Goal: Information Seeking & Learning: Learn about a topic

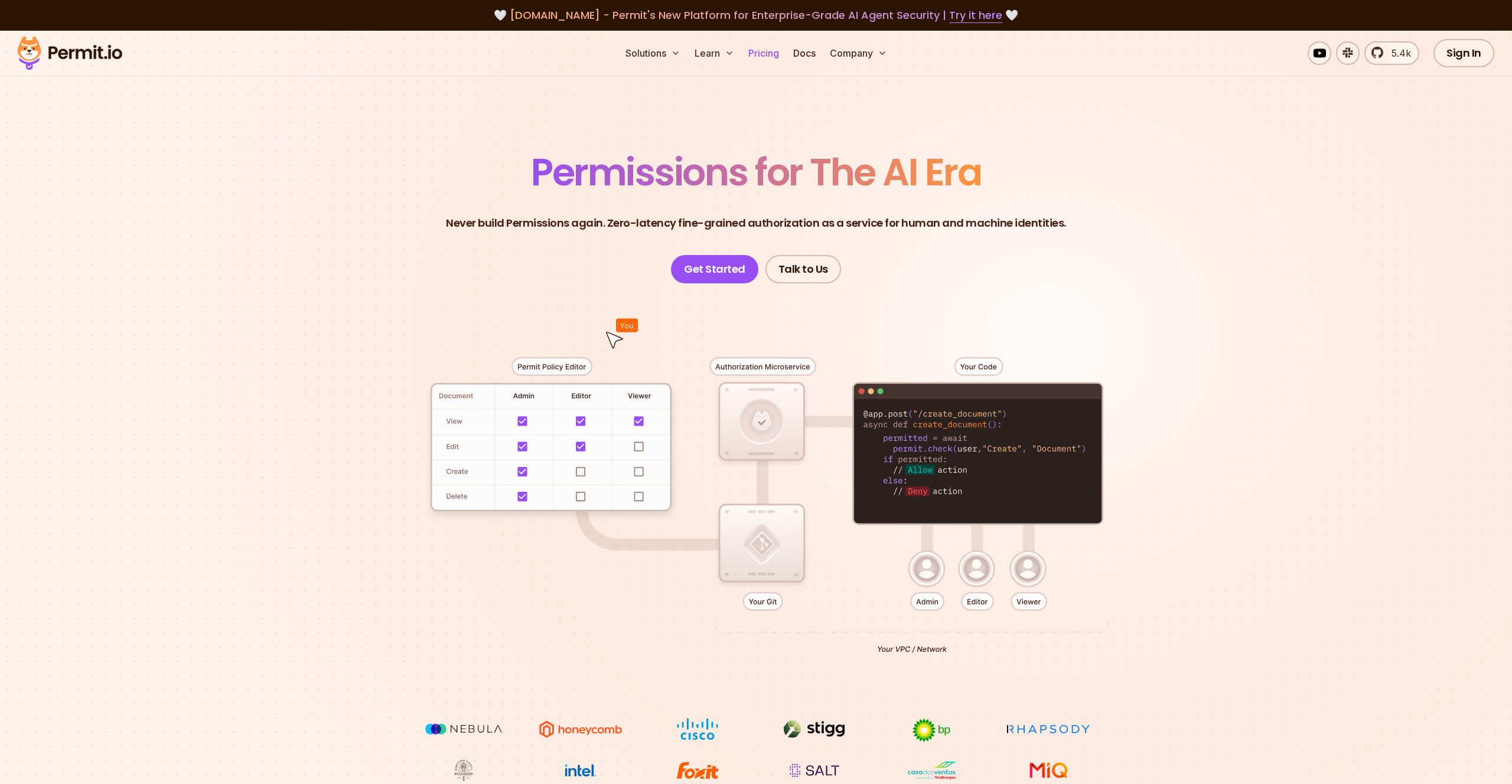
click at [761, 45] on link "Pricing" at bounding box center [763, 53] width 40 height 24
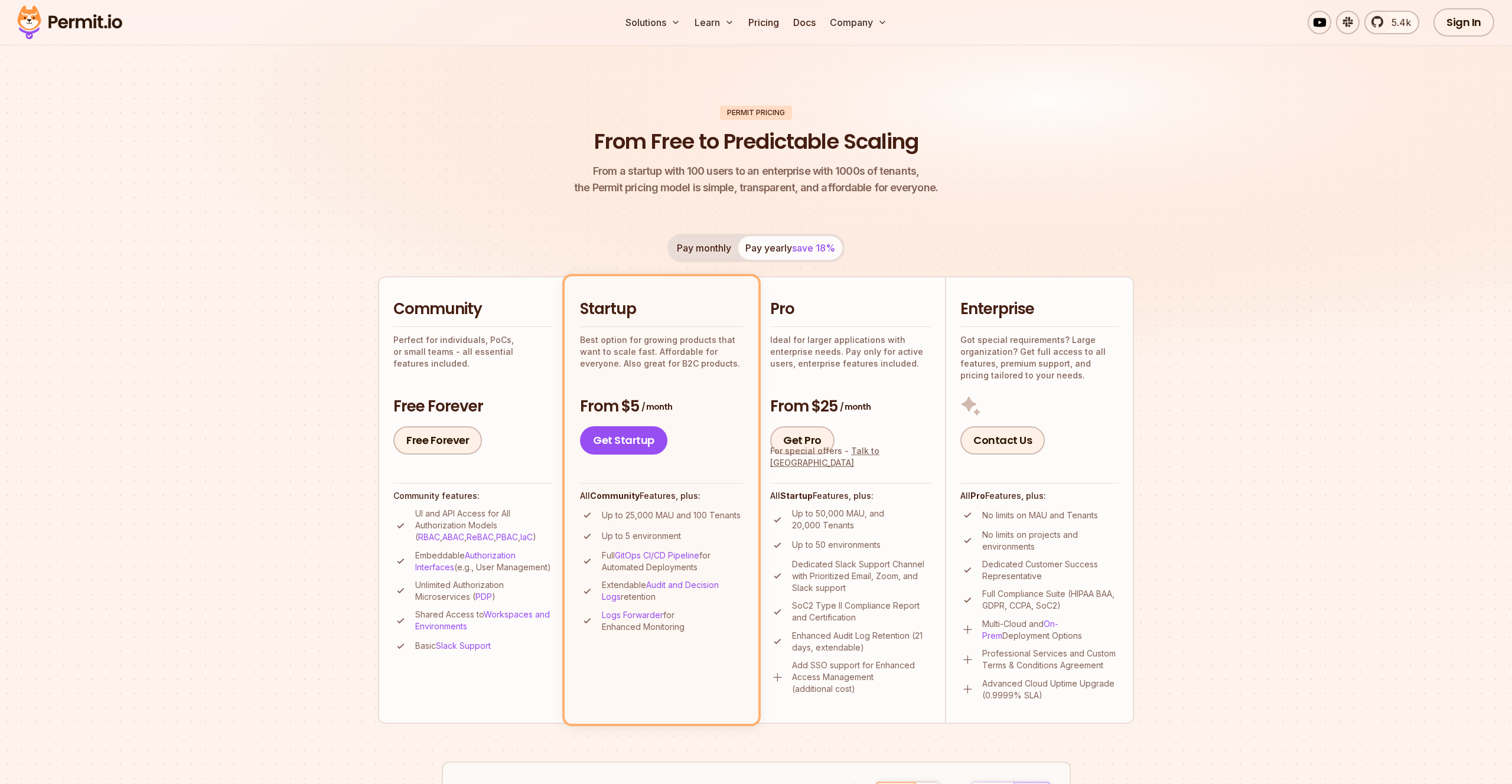
scroll to position [40, 0]
click at [1245, 347] on img at bounding box center [756, 193] width 1512 height 403
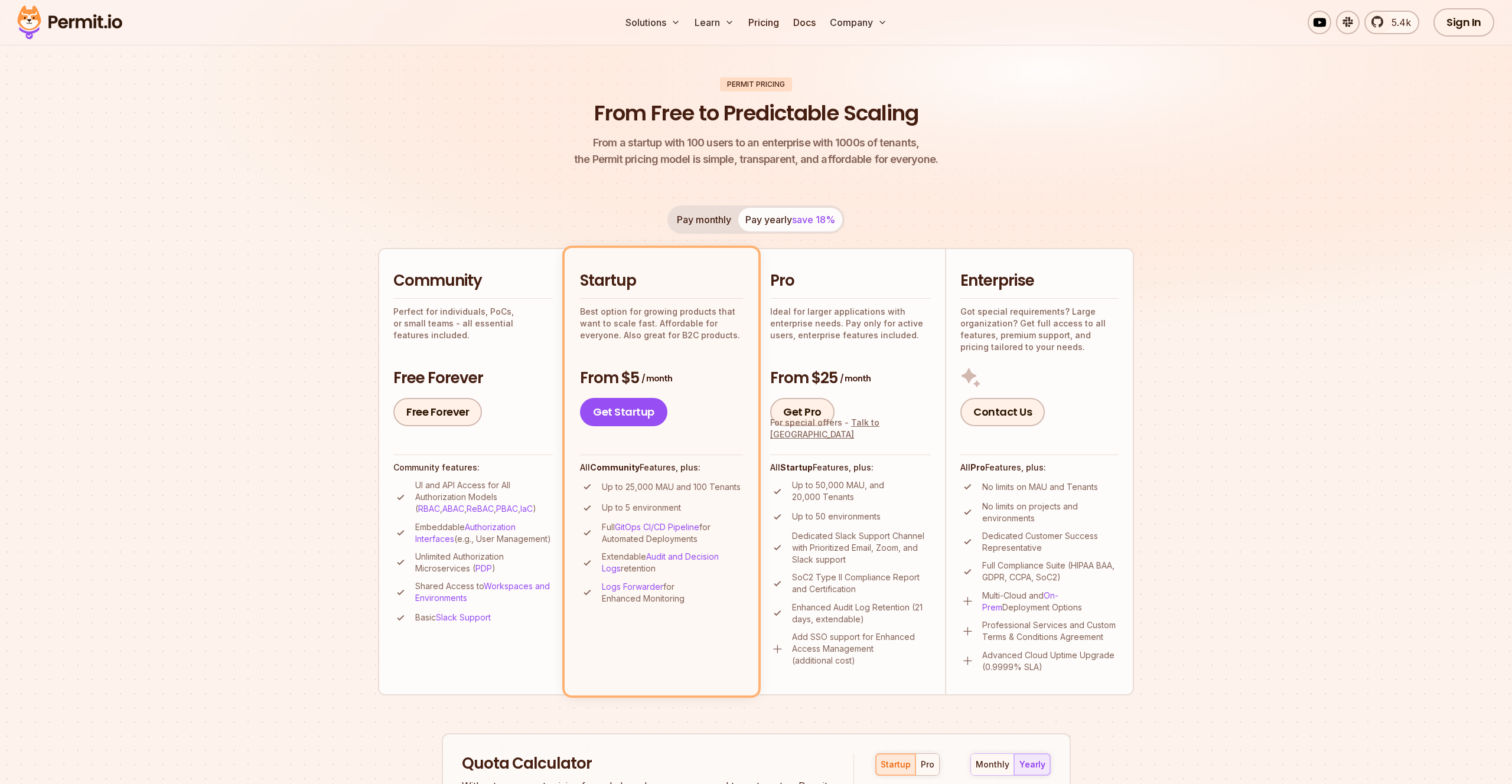
click at [1233, 356] on img at bounding box center [756, 165] width 1512 height 403
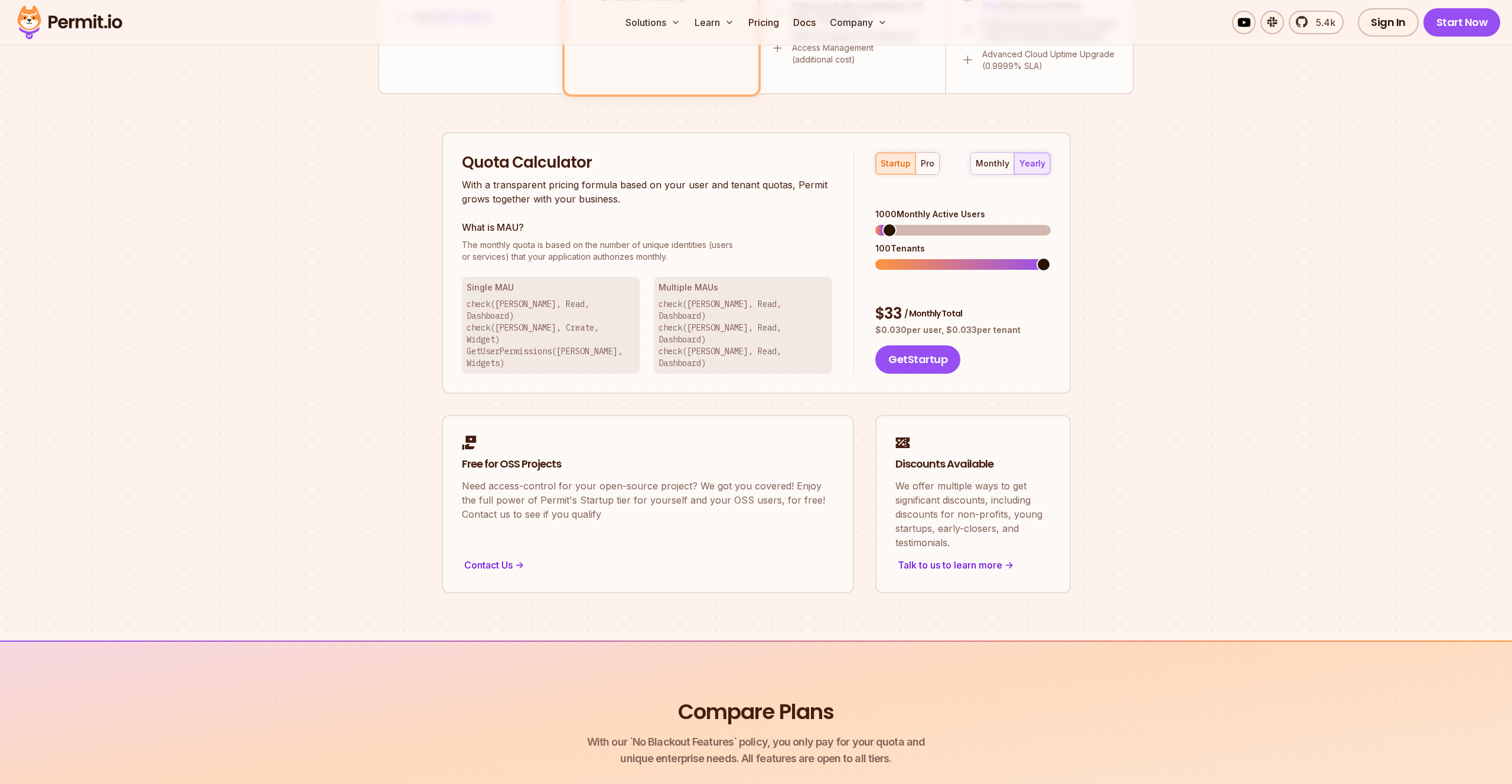
click at [998, 162] on div "monthly" at bounding box center [993, 164] width 34 height 12
click at [1163, 234] on section "Permit Pricing From Free to Predictable Scaling From a startup with 100 users t…" at bounding box center [756, 2] width 1512 height 1278
click at [1154, 234] on section "Permit Pricing From Free to Predictable Scaling From a startup with 100 users t…" at bounding box center [756, 2] width 1512 height 1278
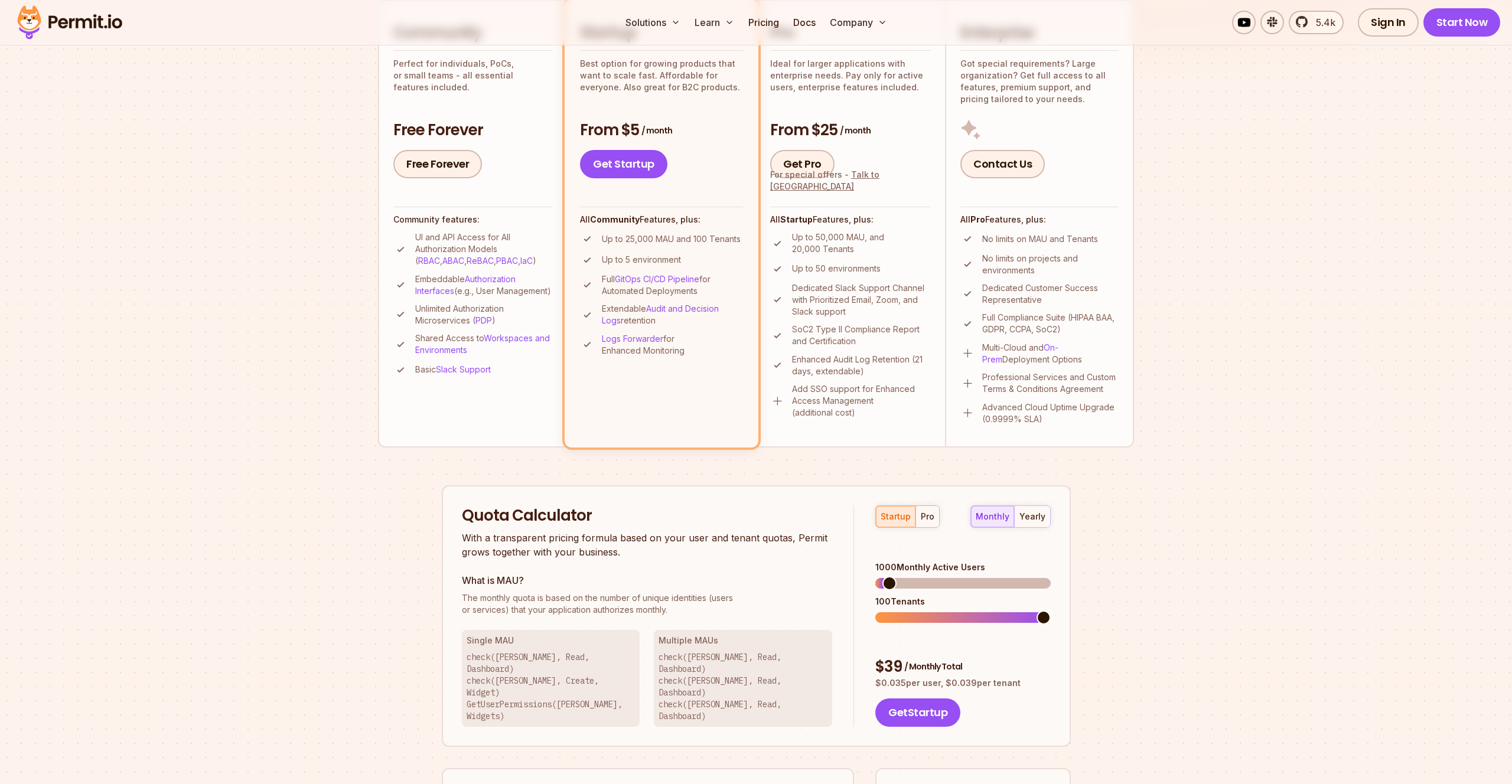
scroll to position [0, 0]
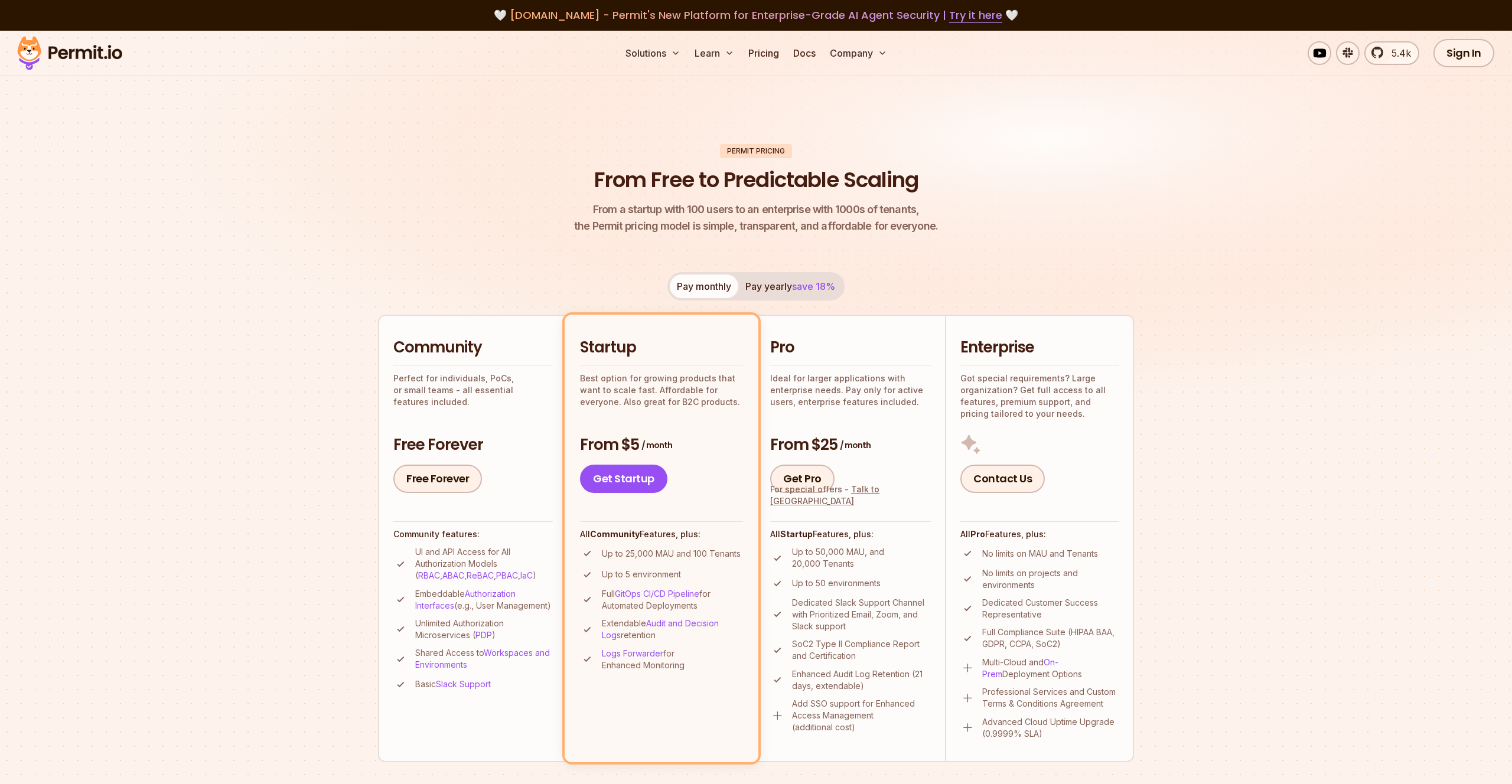
click at [1190, 266] on img at bounding box center [756, 232] width 1512 height 403
